Goal: Information Seeking & Learning: Learn about a topic

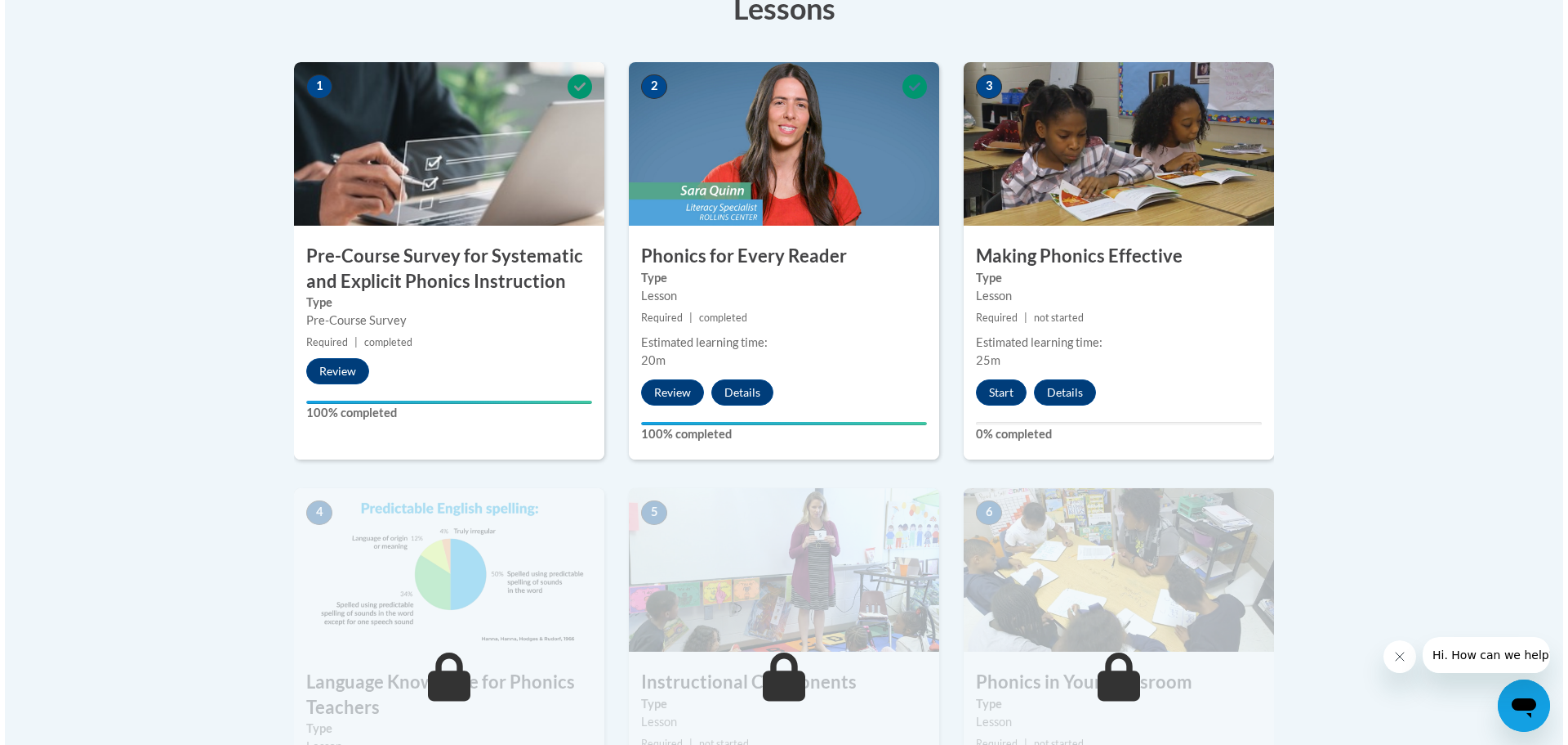
scroll to position [468, 0]
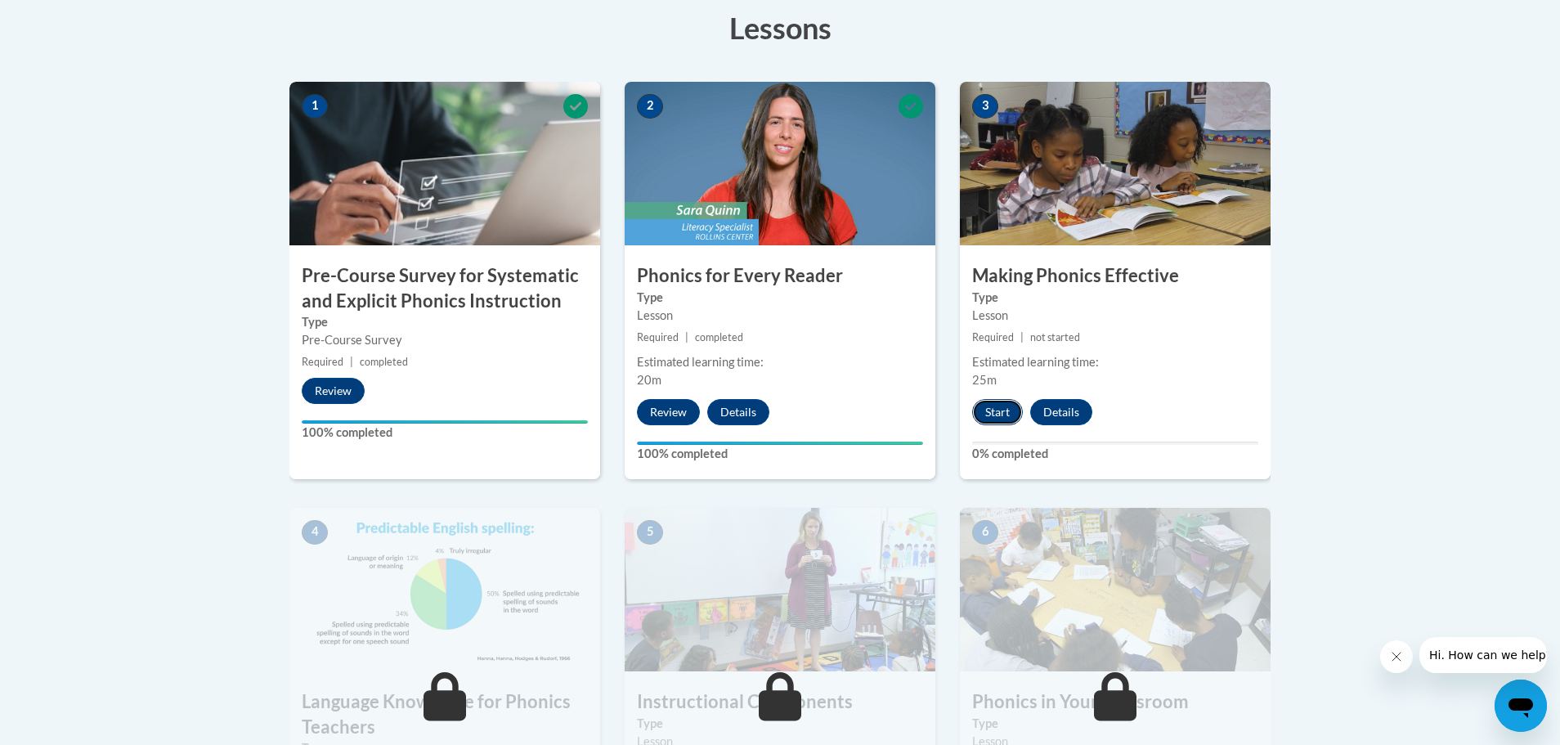
click at [997, 404] on button "Start" at bounding box center [997, 412] width 51 height 26
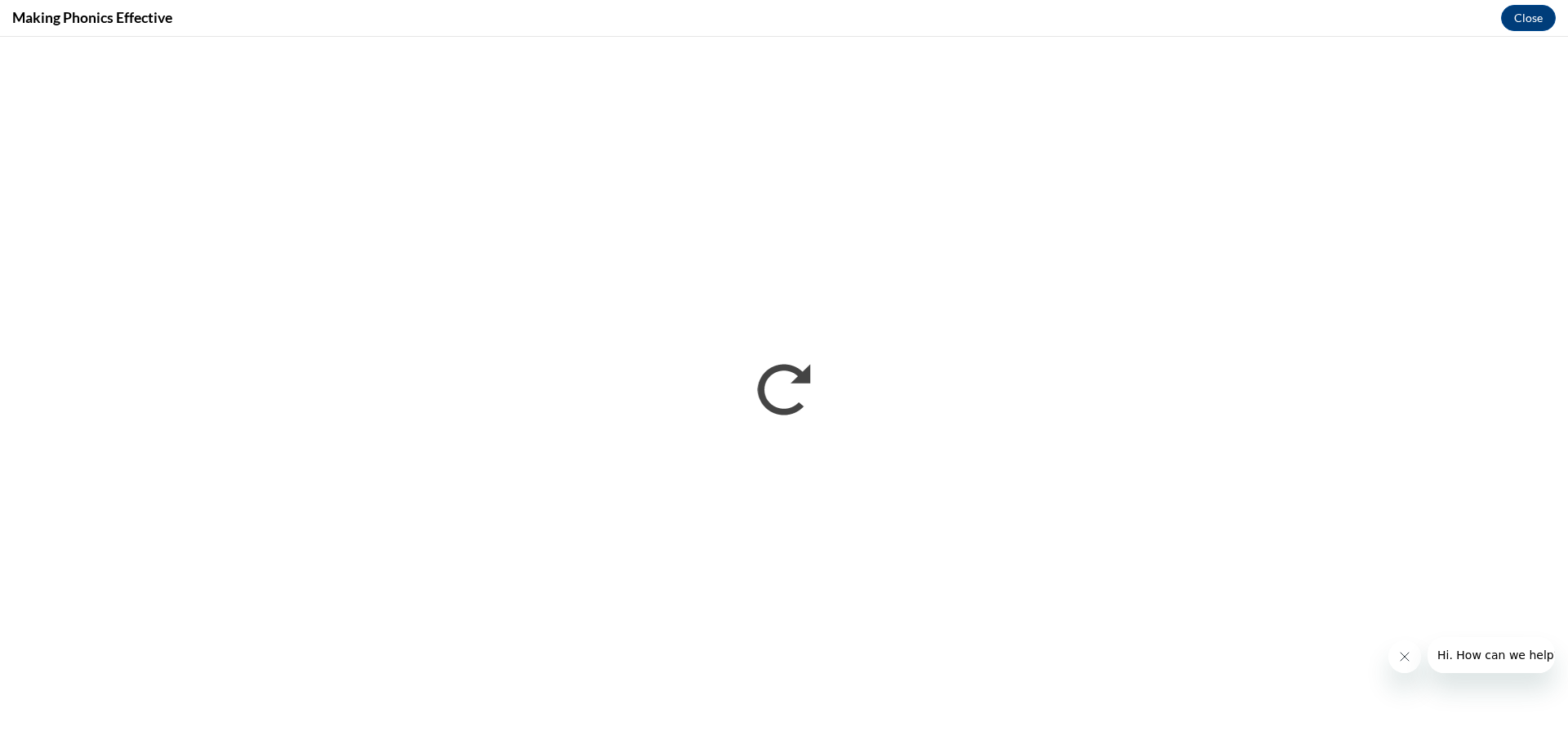
scroll to position [0, 0]
